Goal: Task Accomplishment & Management: Use online tool/utility

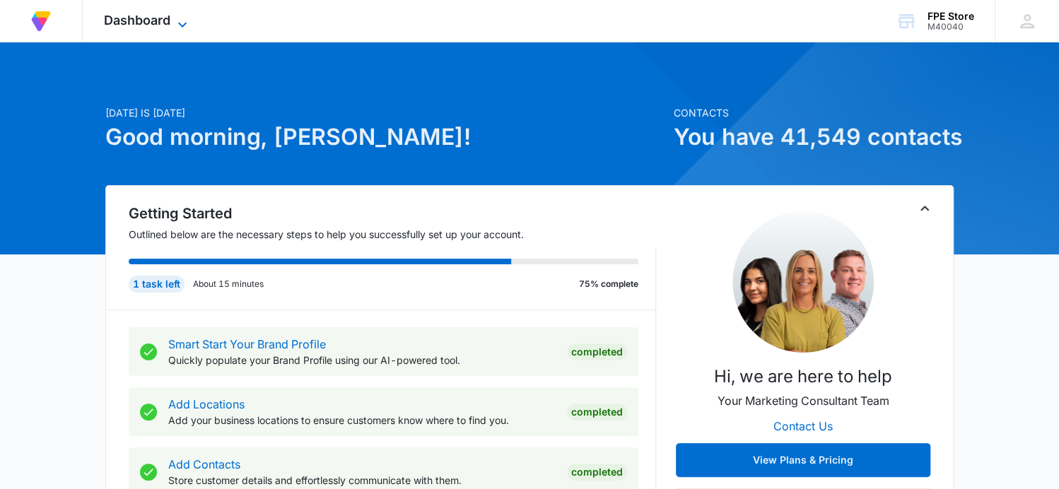
click at [165, 21] on span "Dashboard" at bounding box center [137, 20] width 66 height 15
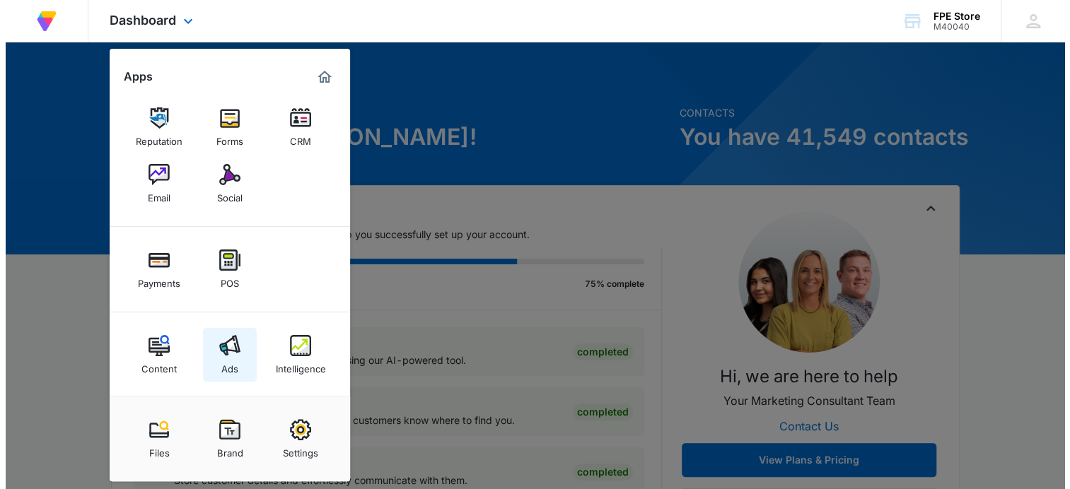
scroll to position [5, 0]
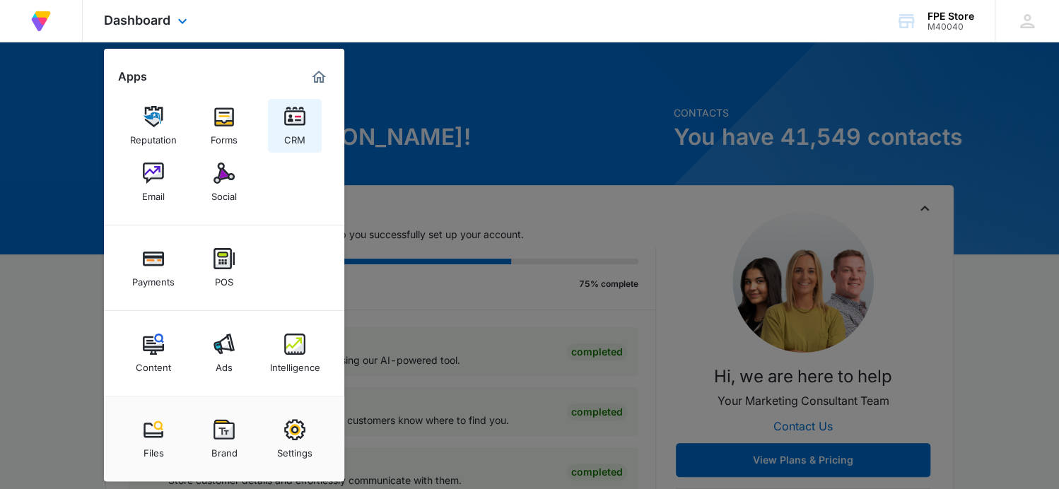
click at [306, 136] on link "CRM" at bounding box center [295, 126] width 54 height 54
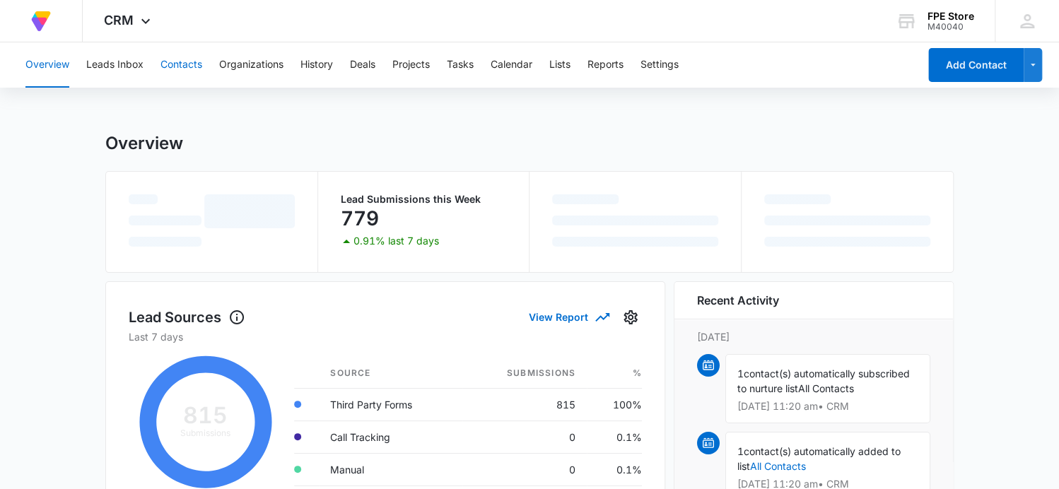
click at [192, 63] on button "Contacts" at bounding box center [182, 64] width 42 height 45
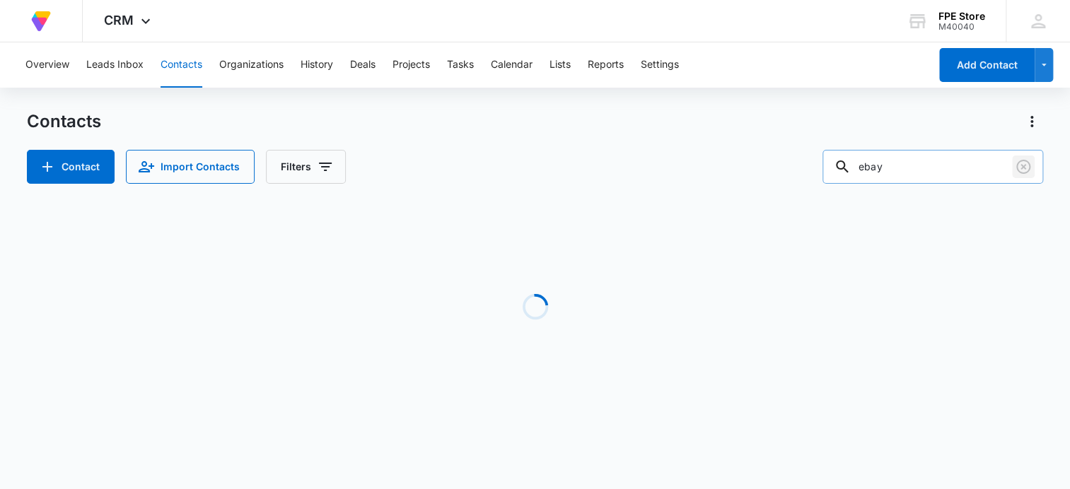
click at [1023, 168] on icon "Clear" at bounding box center [1023, 167] width 14 height 14
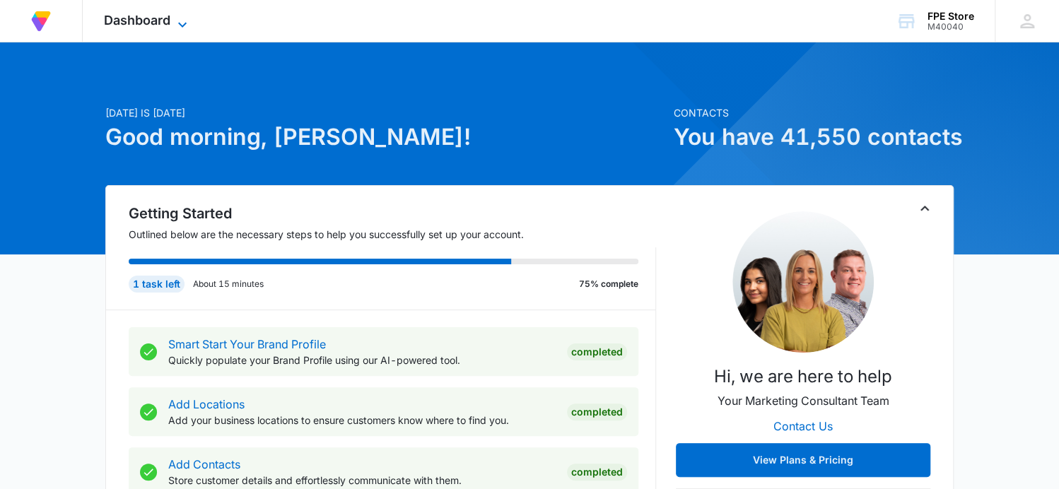
click at [154, 26] on span "Dashboard" at bounding box center [137, 20] width 66 height 15
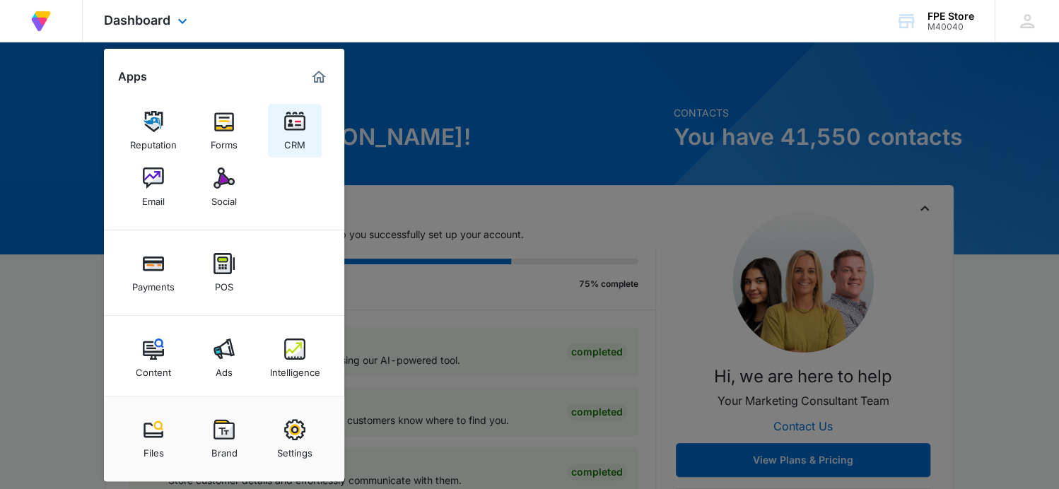
click at [282, 116] on link "CRM" at bounding box center [295, 131] width 54 height 54
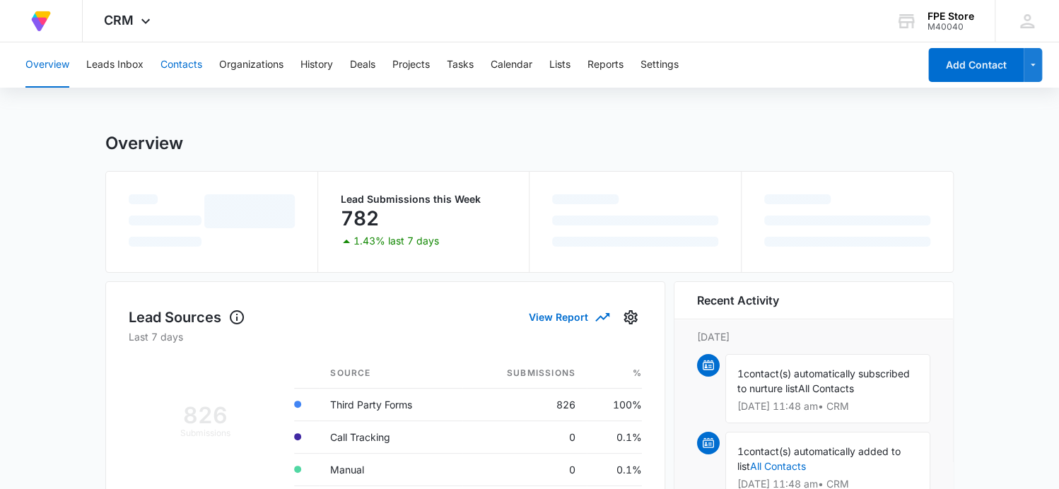
click at [191, 62] on button "Contacts" at bounding box center [182, 64] width 42 height 45
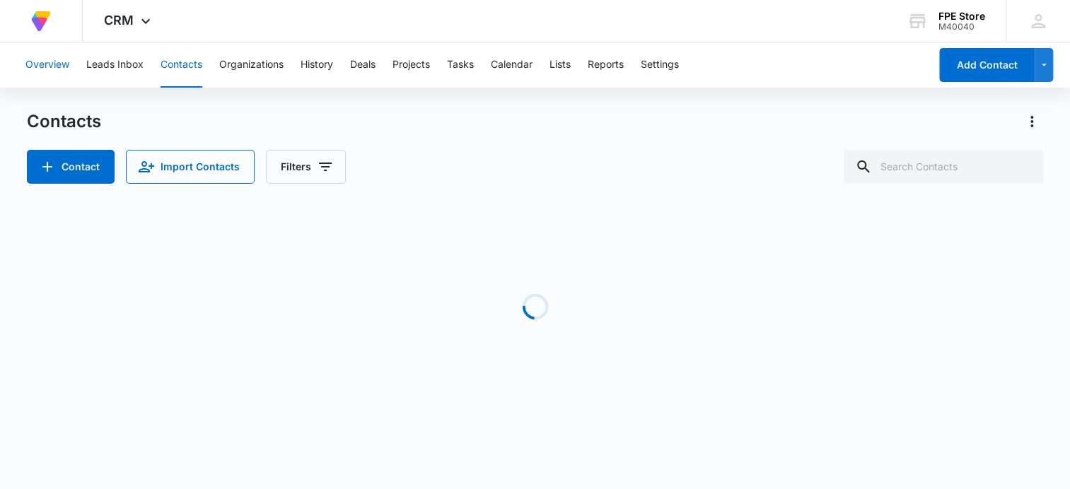
click at [49, 66] on button "Overview" at bounding box center [47, 64] width 44 height 45
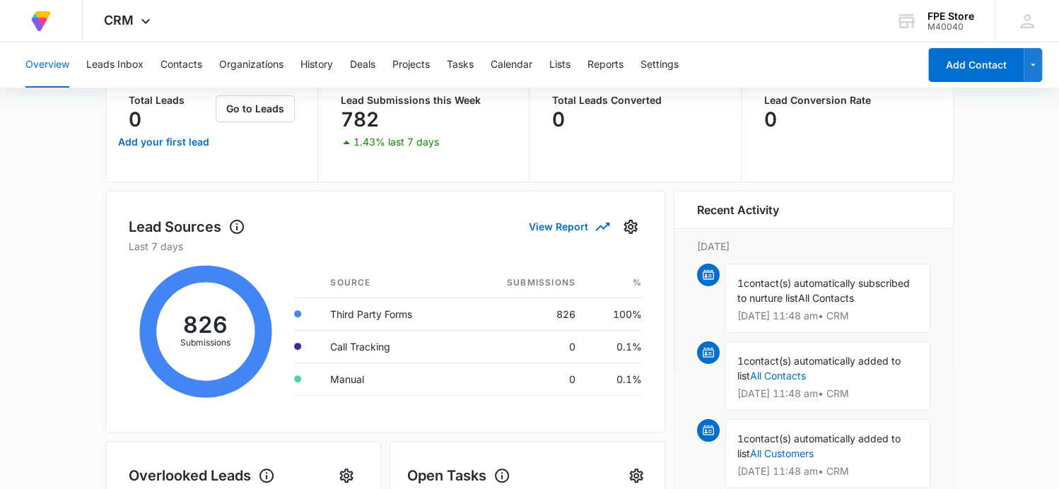
scroll to position [99, 0]
click at [622, 226] on icon "Settings" at bounding box center [630, 226] width 17 height 17
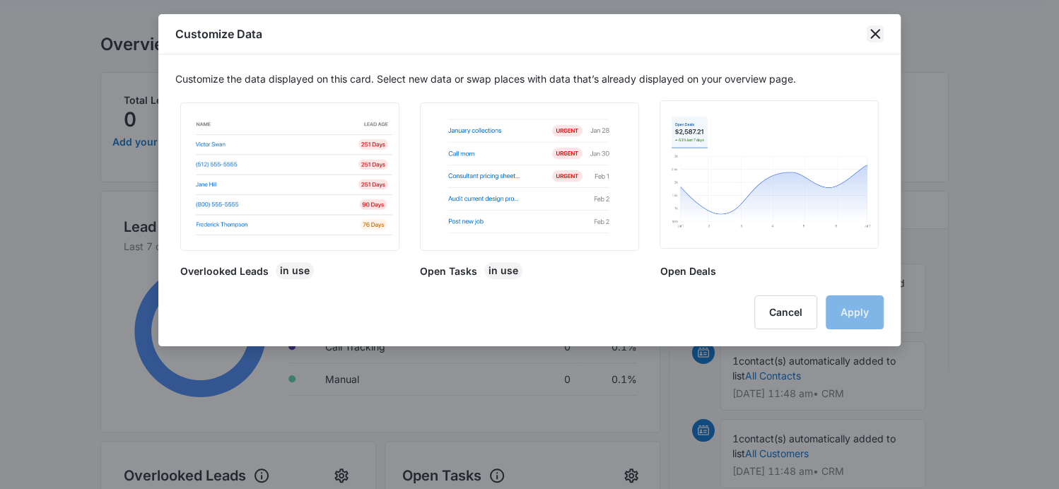
click at [873, 32] on icon "close" at bounding box center [875, 34] width 10 height 10
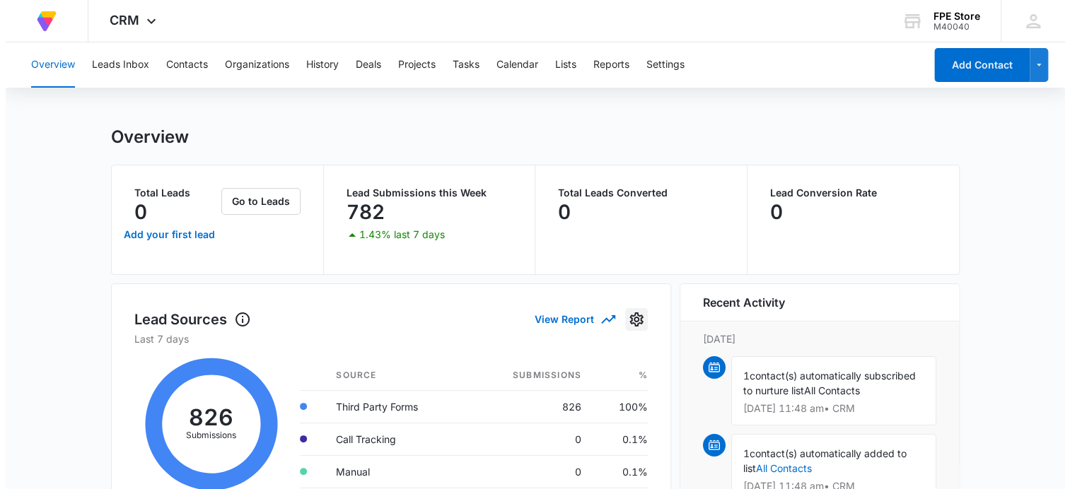
scroll to position [0, 0]
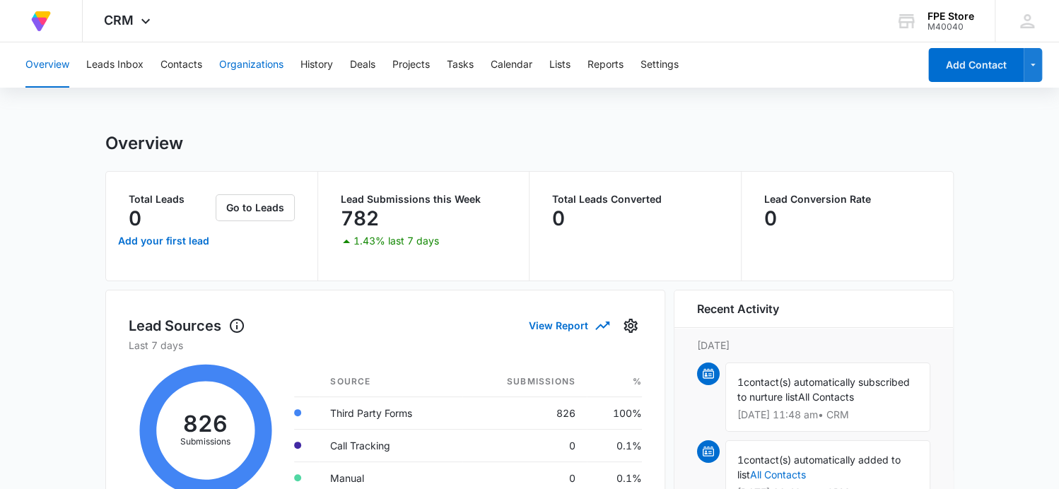
click at [249, 71] on button "Organizations" at bounding box center [251, 64] width 64 height 45
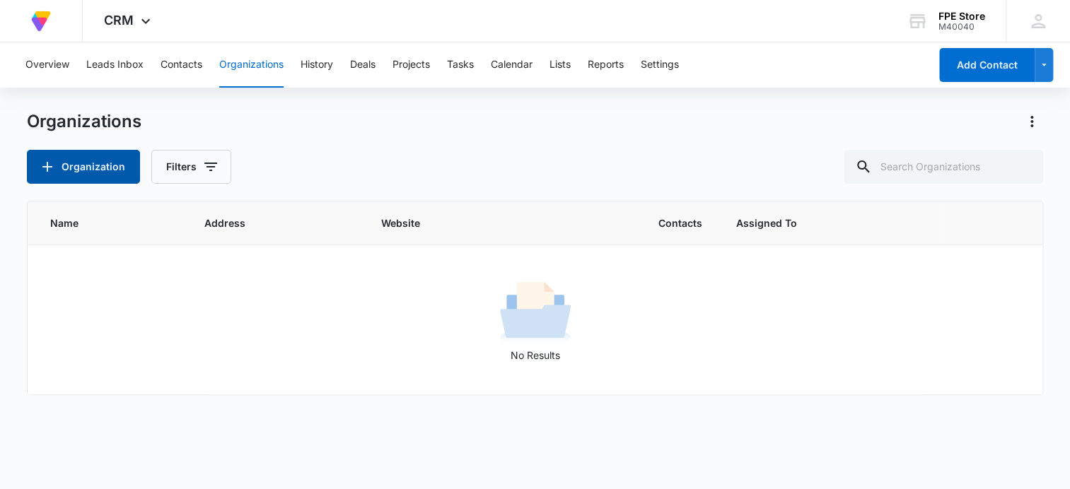
click at [91, 165] on button "Organization" at bounding box center [83, 167] width 113 height 34
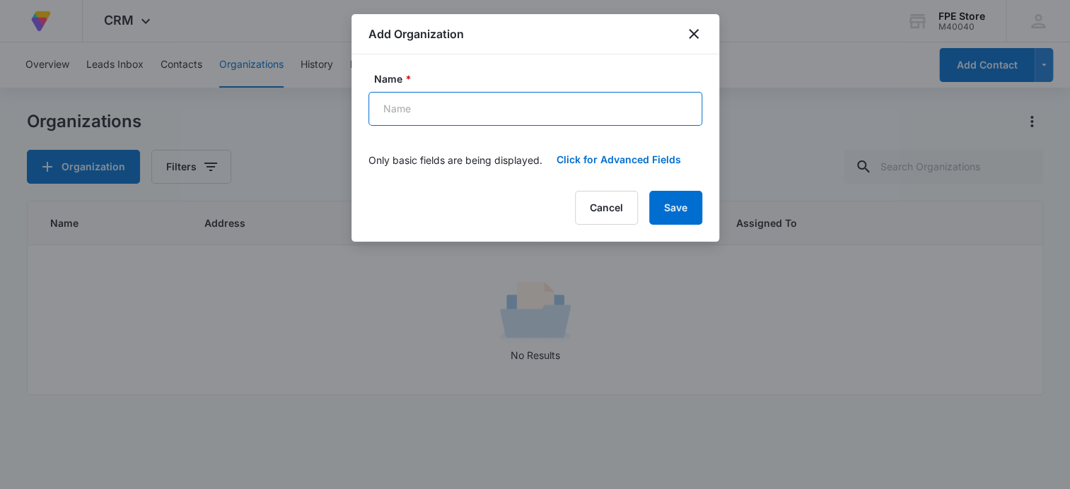
click at [436, 108] on input "Name *" at bounding box center [535, 109] width 334 height 34
type input "FPE"
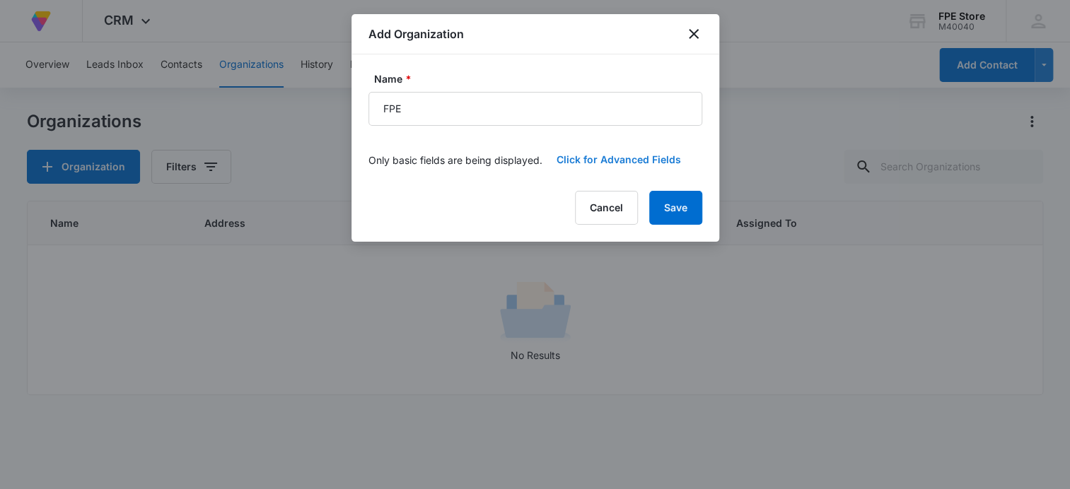
click at [585, 160] on button "Click for Advanced Fields" at bounding box center [618, 160] width 153 height 34
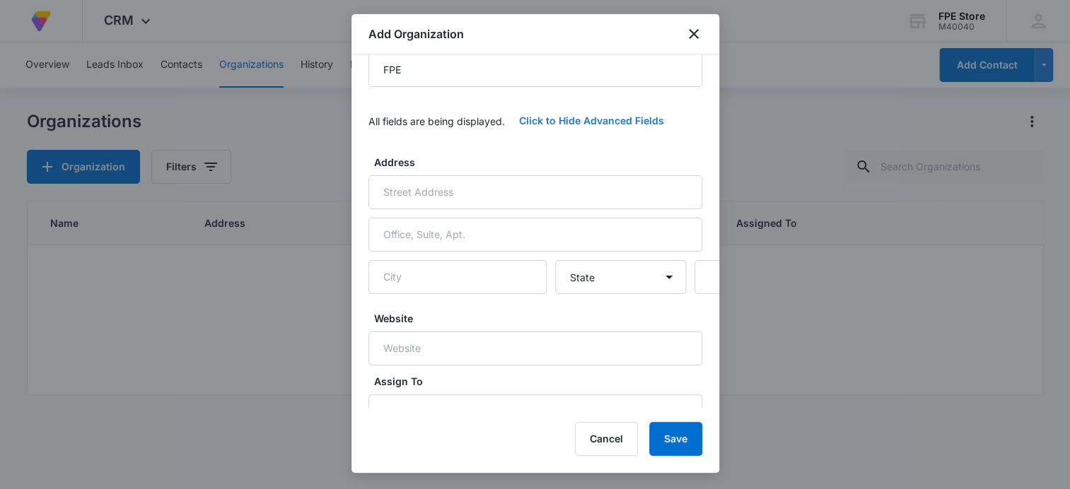
scroll to position [59, 0]
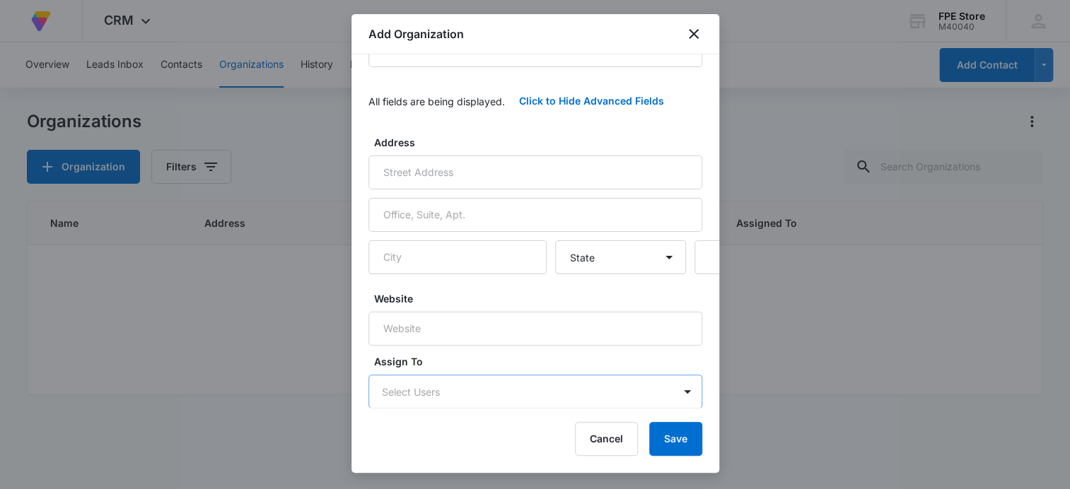
click at [495, 393] on body "At Volusion, we work hard to [PERSON_NAME] a great work environment where every…" at bounding box center [535, 244] width 1070 height 489
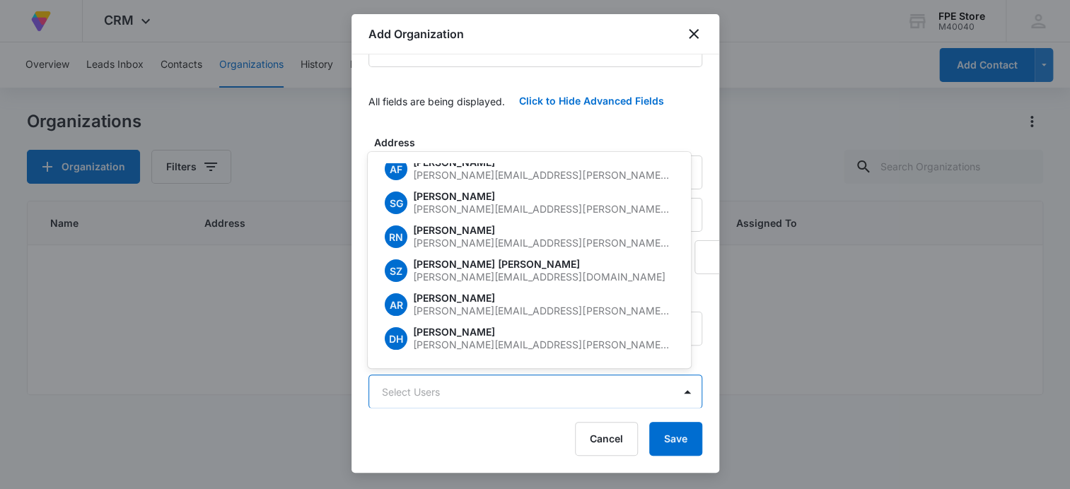
scroll to position [0, 0]
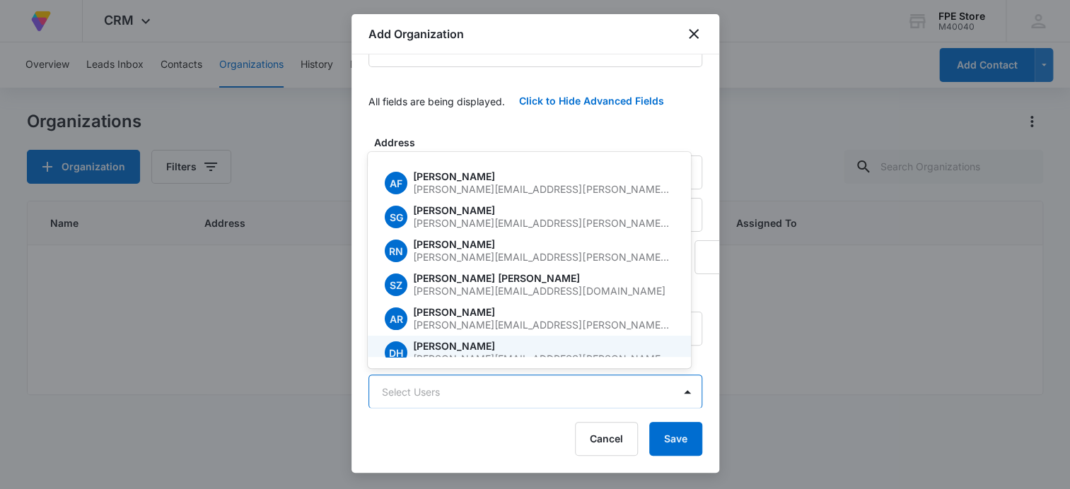
click at [479, 426] on div at bounding box center [535, 244] width 1070 height 489
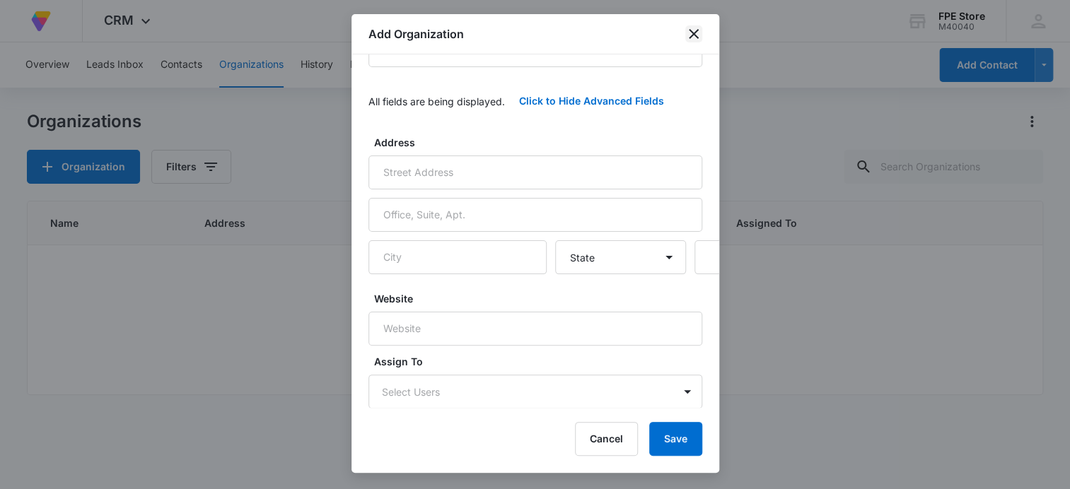
click at [699, 37] on icon "close" at bounding box center [693, 33] width 17 height 17
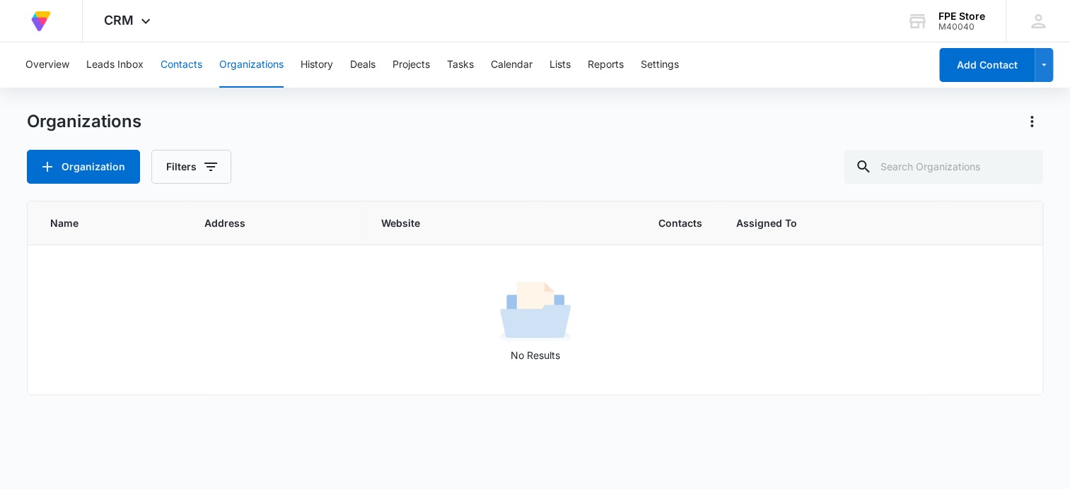
click at [161, 64] on button "Contacts" at bounding box center [182, 64] width 42 height 45
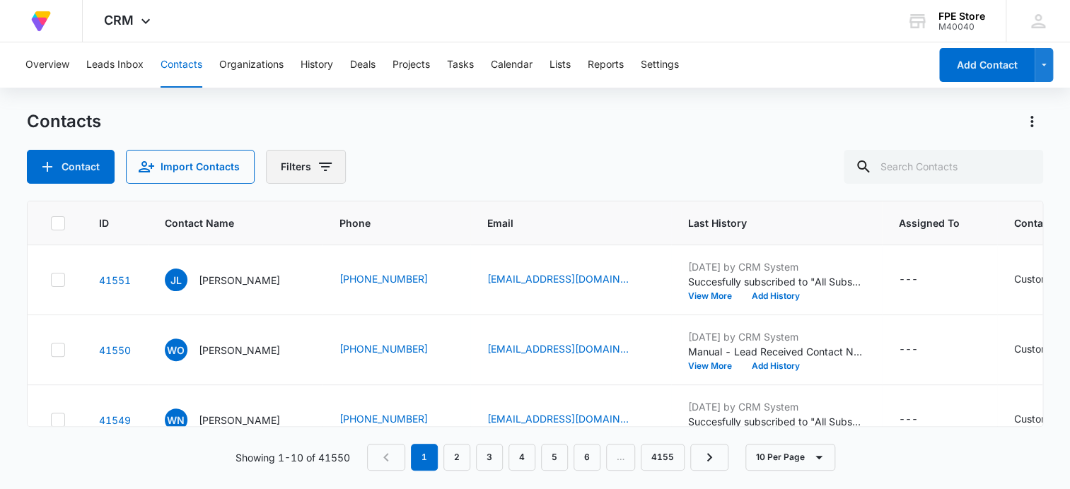
click at [317, 171] on icon "Filters" at bounding box center [325, 166] width 17 height 17
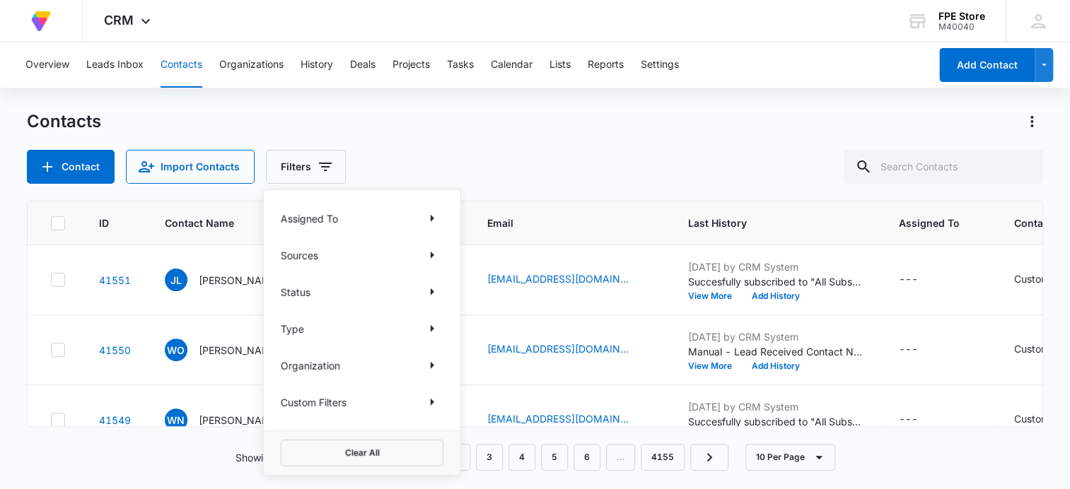
click at [334, 216] on p "Assigned To" at bounding box center [309, 218] width 57 height 15
click at [438, 215] on icon "Show Assigned To filters" at bounding box center [432, 218] width 17 height 17
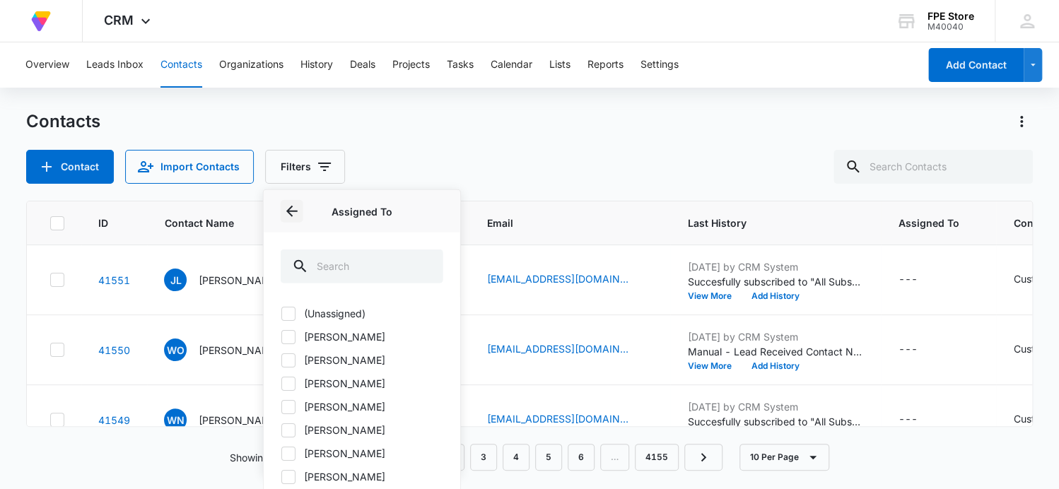
click at [290, 215] on icon "Back" at bounding box center [292, 211] width 17 height 17
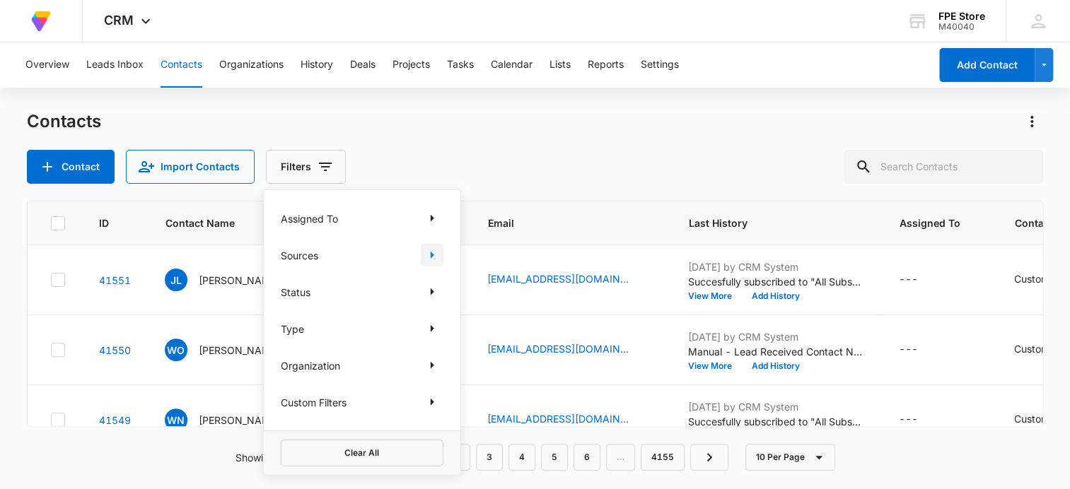
click at [437, 262] on icon "Show Sources filters" at bounding box center [432, 255] width 17 height 17
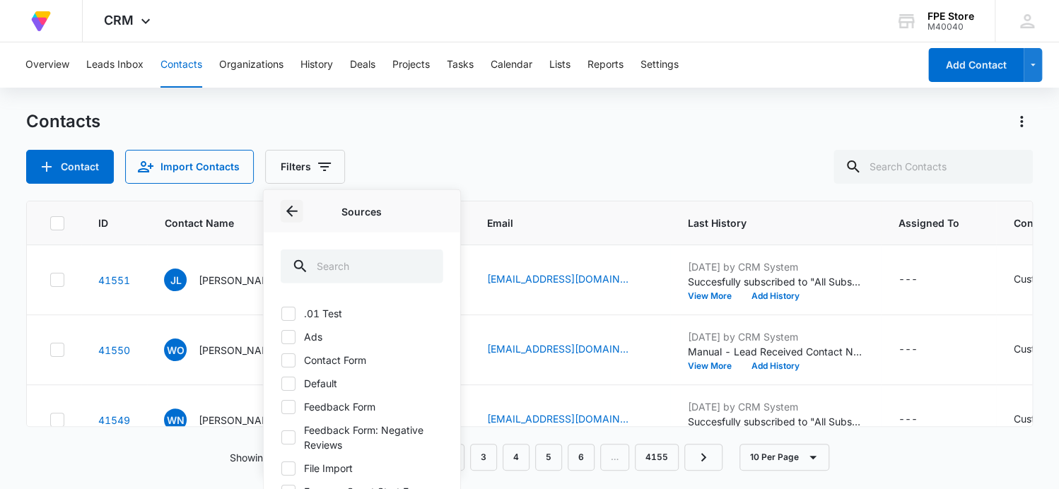
click at [290, 211] on icon "Back" at bounding box center [292, 211] width 17 height 17
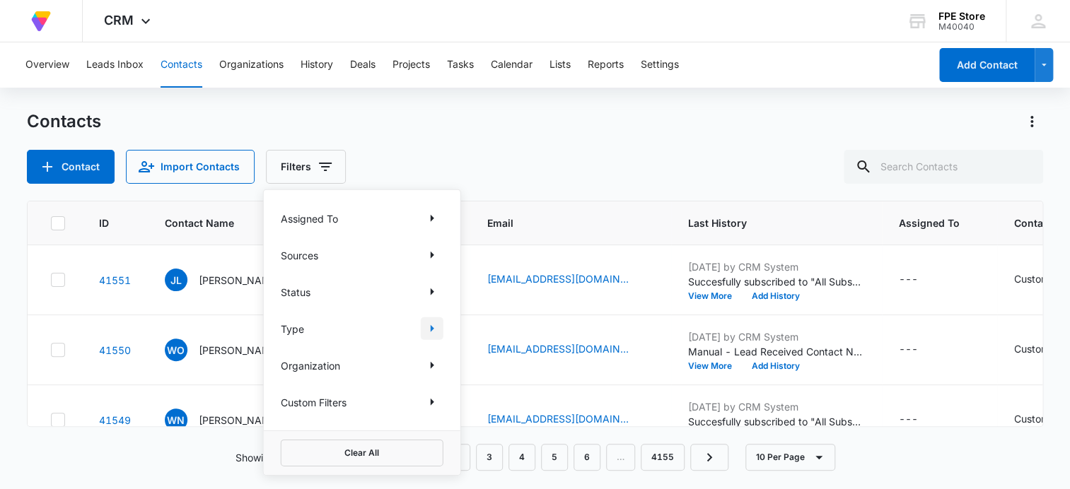
click at [433, 327] on icon "Show Type filters" at bounding box center [432, 328] width 17 height 17
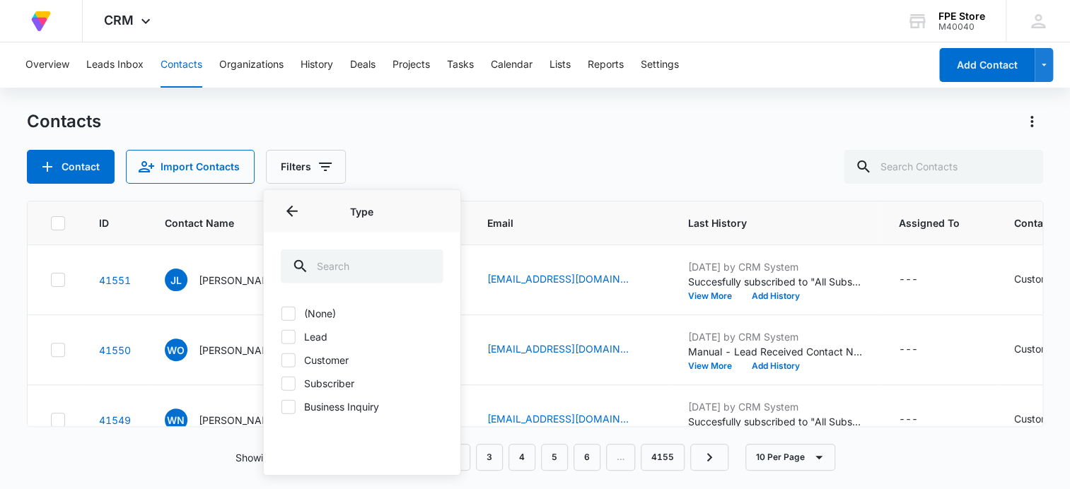
click at [332, 385] on label "Subscriber" at bounding box center [362, 383] width 163 height 15
click at [281, 384] on input "Subscriber" at bounding box center [281, 383] width 1 height 1
checkbox input "true"
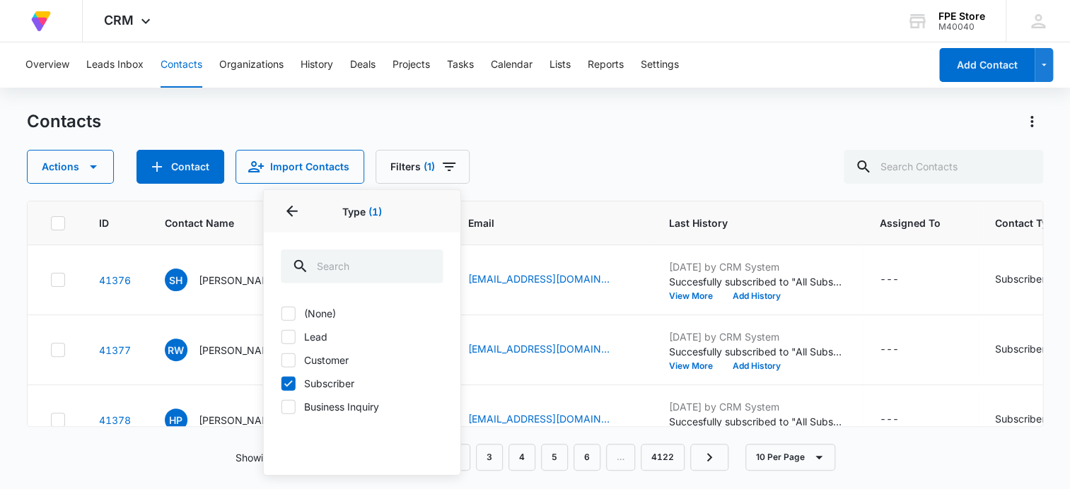
click at [542, 137] on div "Contacts Actions Contact Import Contacts Filters (1) Assigned To Sources Status…" at bounding box center [535, 147] width 1016 height 74
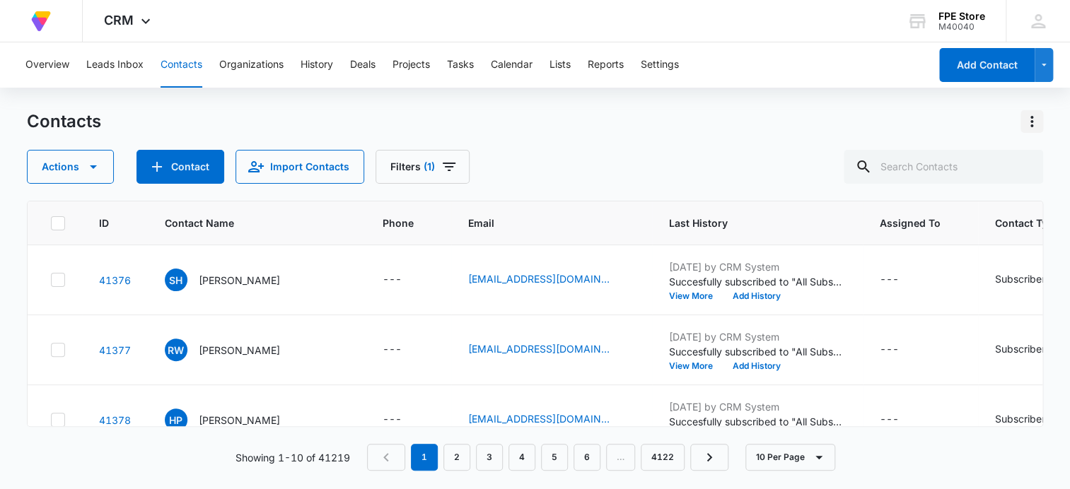
click at [1035, 117] on icon "Actions" at bounding box center [1031, 121] width 17 height 17
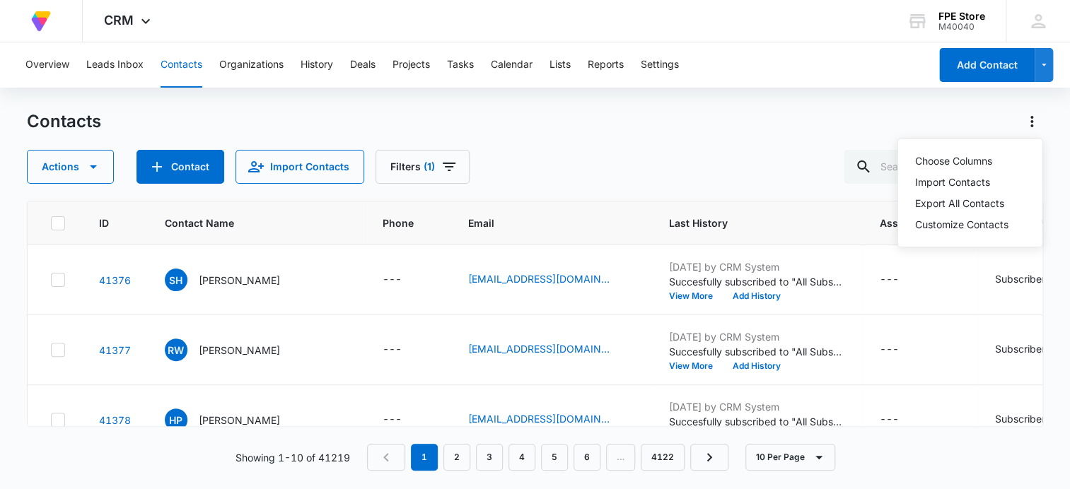
click at [886, 107] on div "Overview Leads Inbox Contacts Organizations History Deals Projects Tasks Calend…" at bounding box center [535, 264] width 1070 height 445
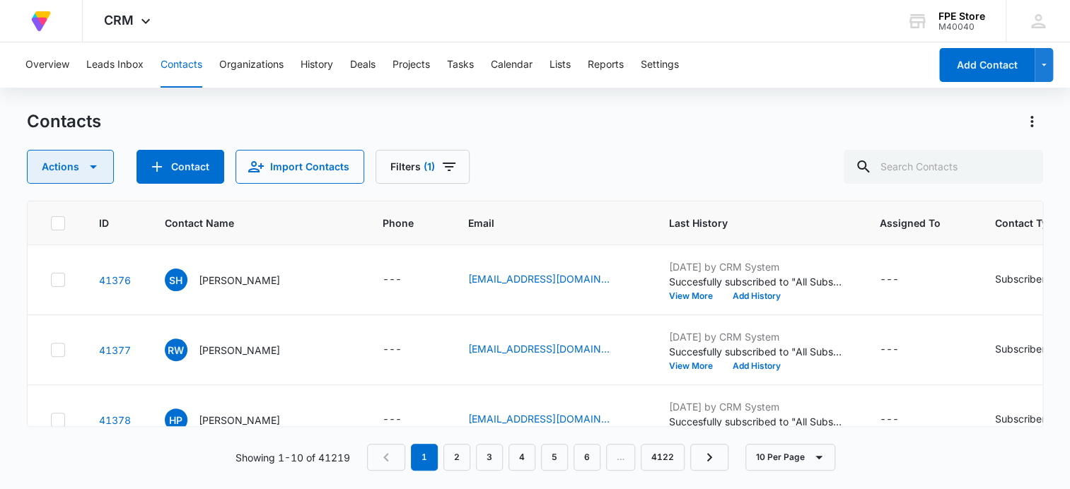
click at [93, 165] on icon "button" at bounding box center [93, 167] width 7 height 4
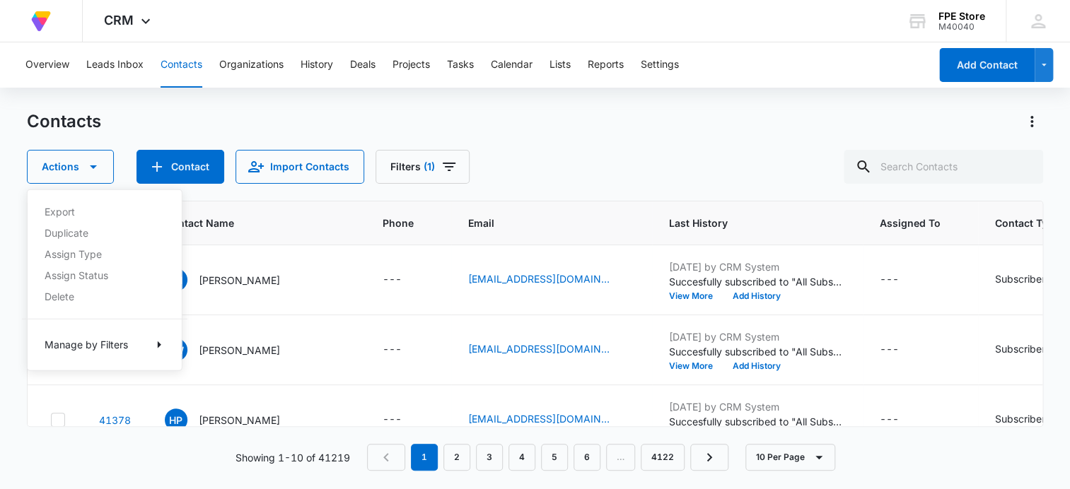
click at [231, 112] on div "Contacts" at bounding box center [535, 121] width 1016 height 23
